Goal: Task Accomplishment & Management: Use online tool/utility

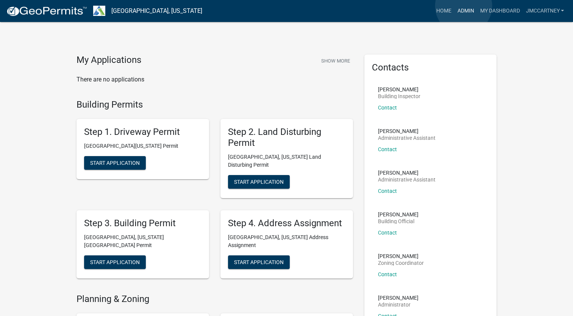
click at [464, 6] on link "Admin" at bounding box center [465, 11] width 23 height 14
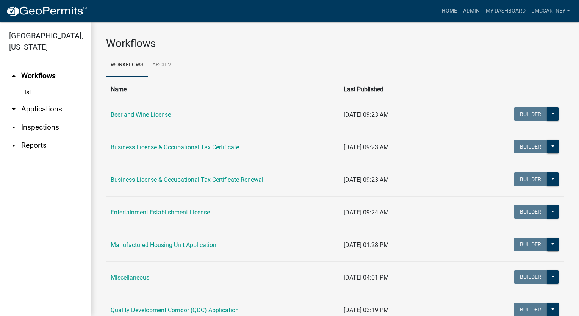
click at [35, 100] on link "arrow_drop_down Applications" at bounding box center [45, 109] width 91 height 18
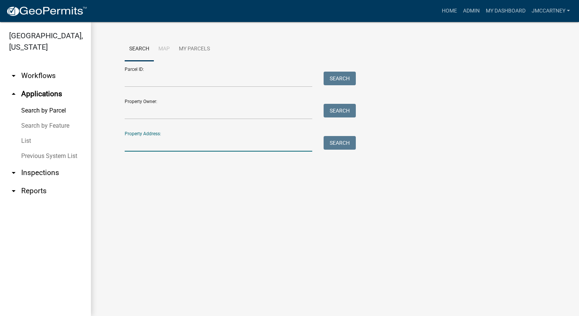
click at [129, 146] on input "Property Address:" at bounding box center [218, 144] width 187 height 16
click at [134, 110] on input "Property Owner:" at bounding box center [218, 112] width 187 height 16
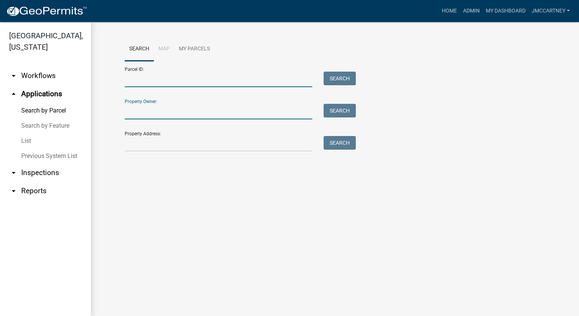
click at [127, 82] on input "Parcel ID:" at bounding box center [218, 80] width 187 height 16
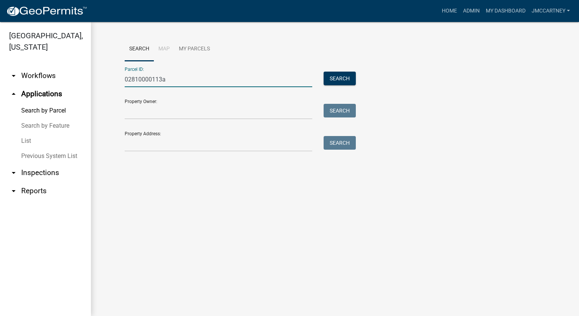
click at [154, 78] on input "02810000113a" at bounding box center [218, 80] width 187 height 16
click at [336, 74] on button "Search" at bounding box center [339, 79] width 32 height 14
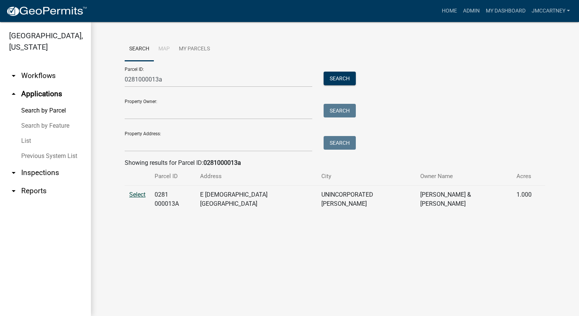
click at [134, 195] on span "Select" at bounding box center [137, 194] width 16 height 7
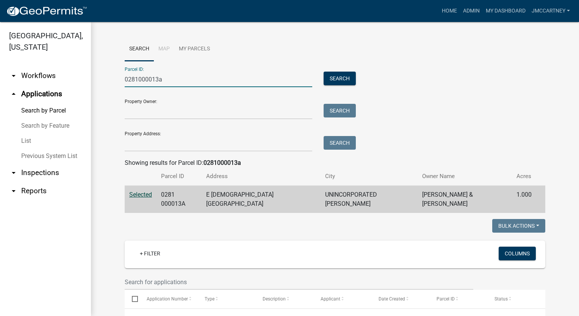
click at [166, 79] on input "0281000013a" at bounding box center [218, 80] width 187 height 16
type input "0"
type input "0741000042"
click at [326, 81] on button "Search" at bounding box center [339, 79] width 32 height 14
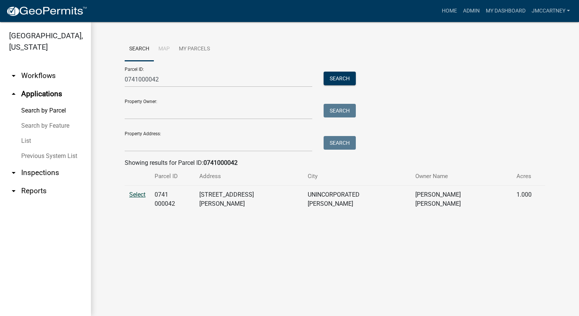
click at [134, 192] on span "Select" at bounding box center [137, 194] width 16 height 7
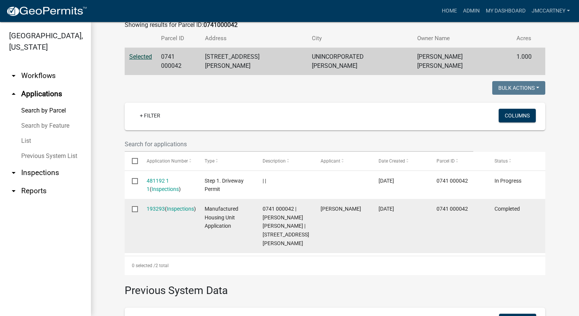
scroll to position [151, 0]
